Goal: Information Seeking & Learning: Learn about a topic

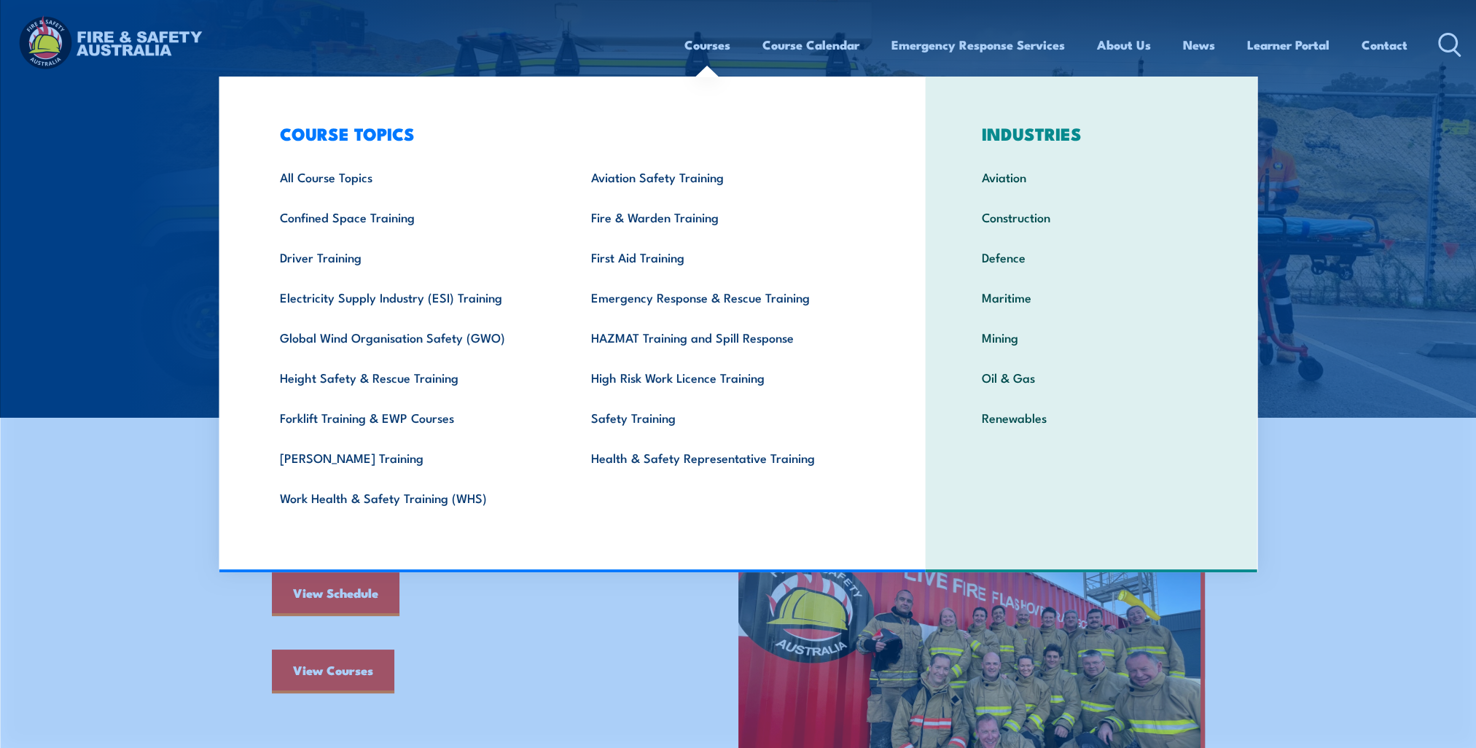
click at [694, 44] on link "Courses" at bounding box center [708, 45] width 46 height 39
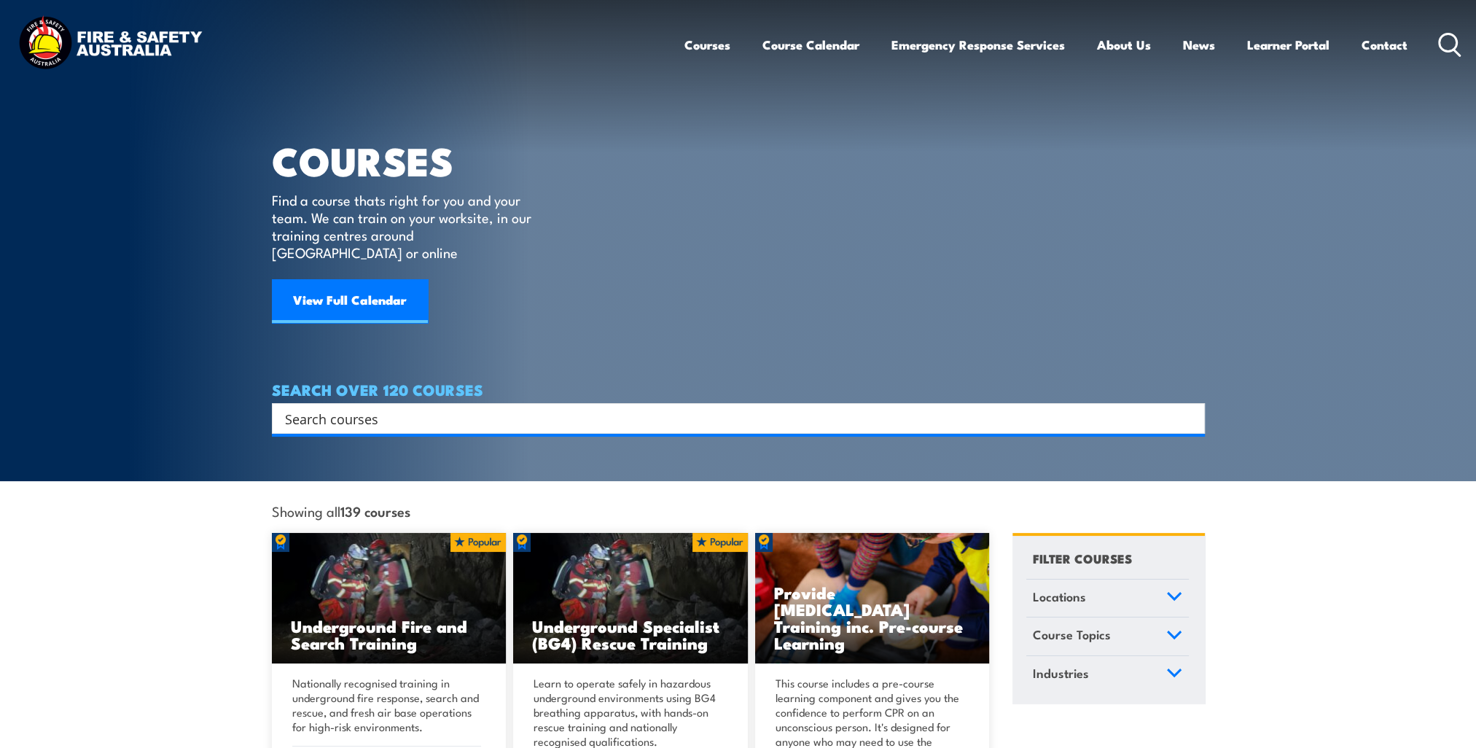
click at [327, 408] on input "Search input" at bounding box center [729, 419] width 888 height 22
type input "scissor lift"
